Goal: Entertainment & Leisure: Browse casually

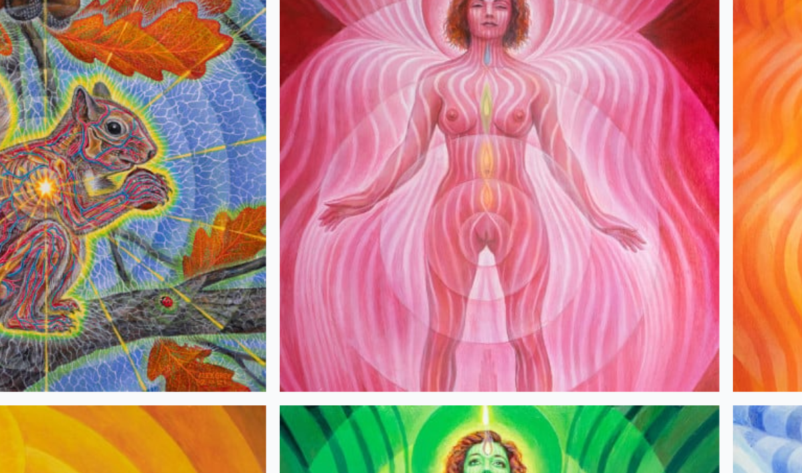
scroll to position [1303, 0]
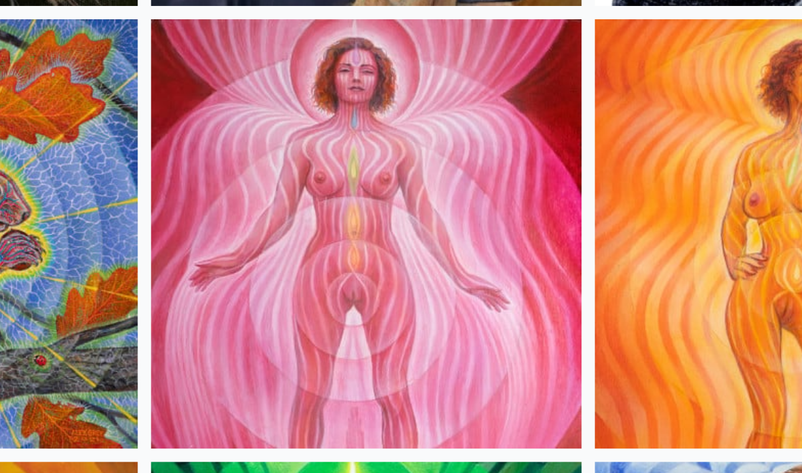
click at [272, 168] on img at bounding box center [400, 296] width 256 height 256
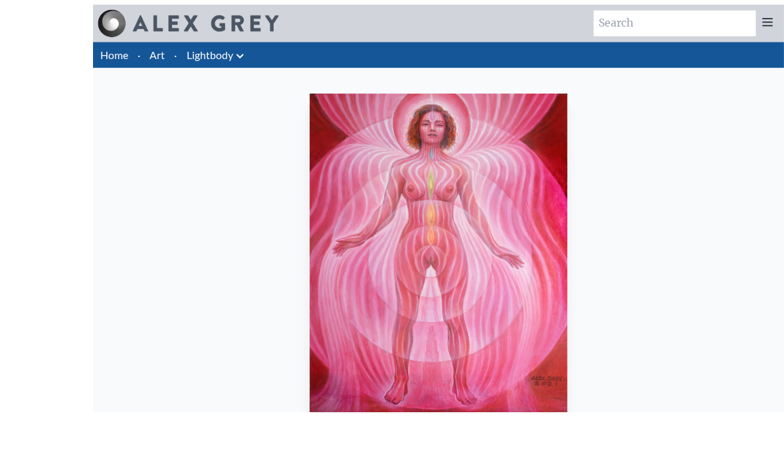
scroll to position [58, 0]
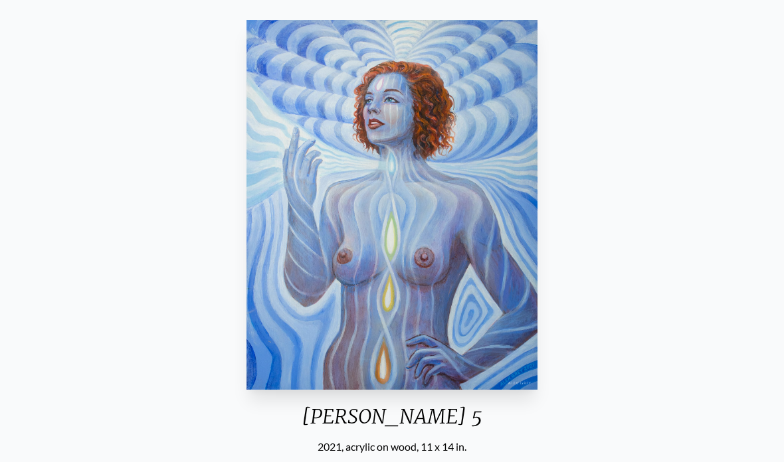
scroll to position [97, 0]
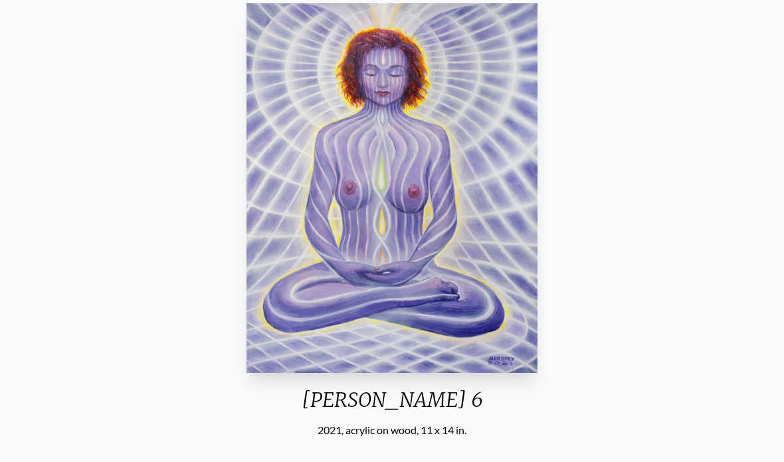
scroll to position [98, 0]
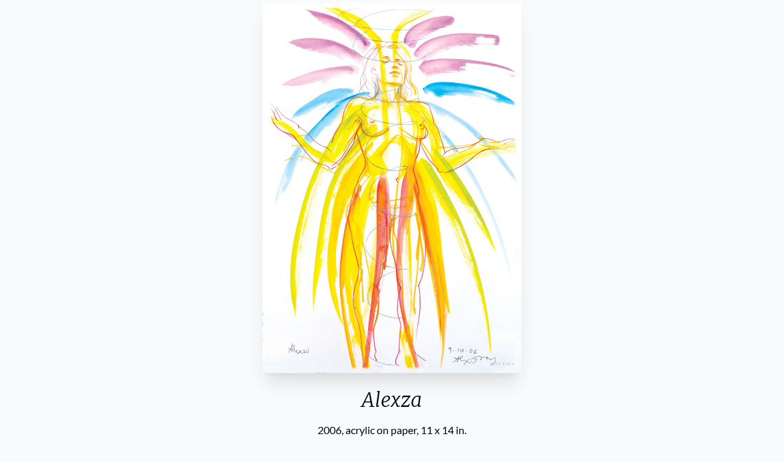
scroll to position [97, 0]
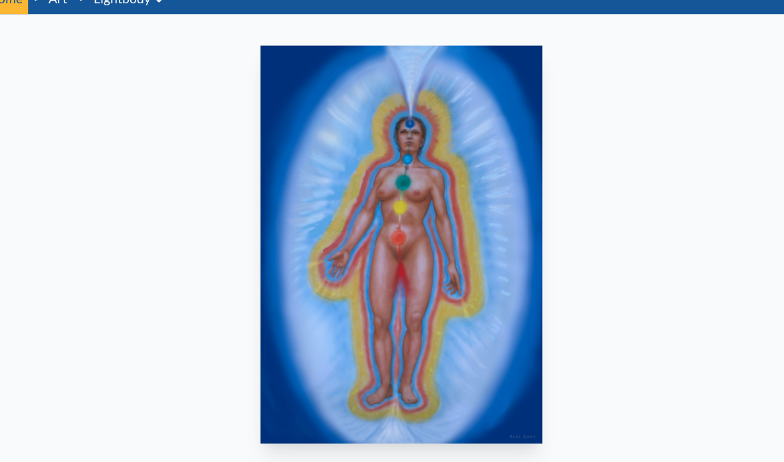
scroll to position [58, 0]
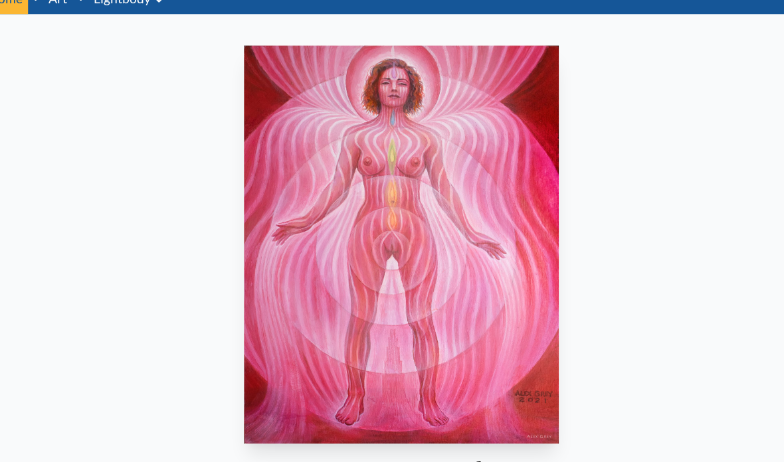
scroll to position [75, 0]
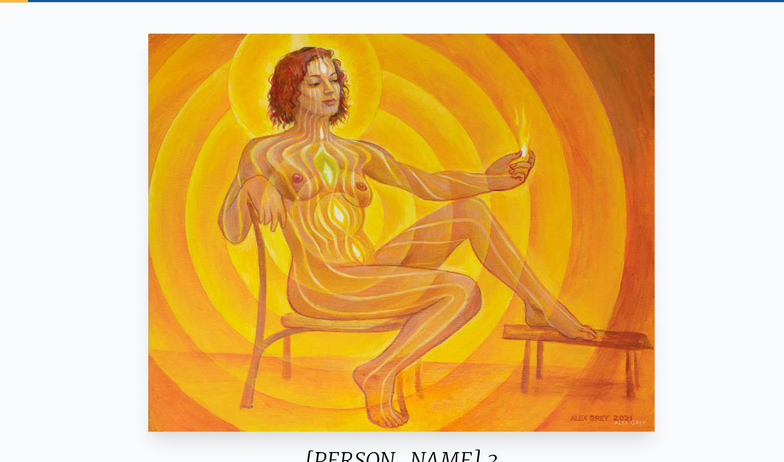
scroll to position [70, 0]
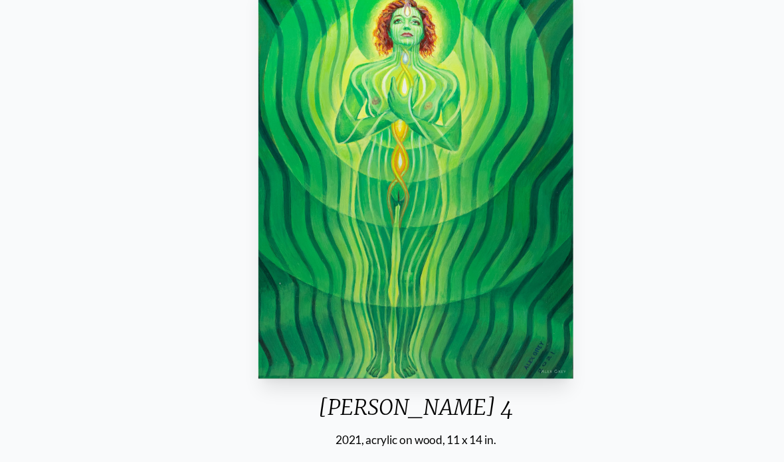
scroll to position [87, 0]
